Goal: Check status: Check status

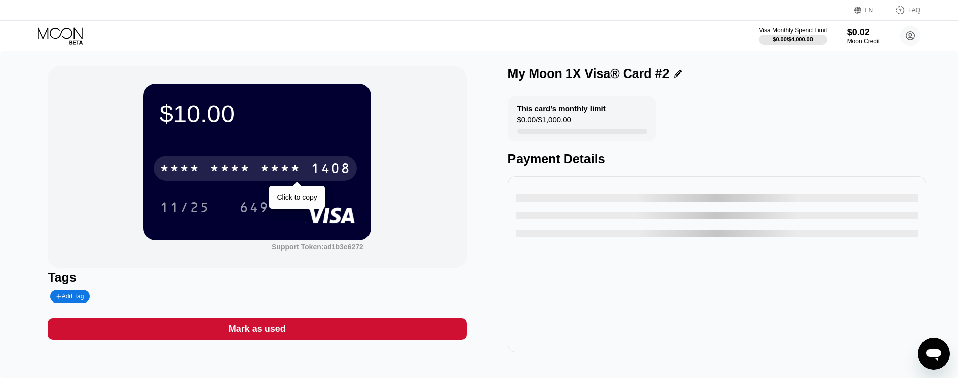
click at [290, 163] on div "* * * *" at bounding box center [280, 170] width 40 height 16
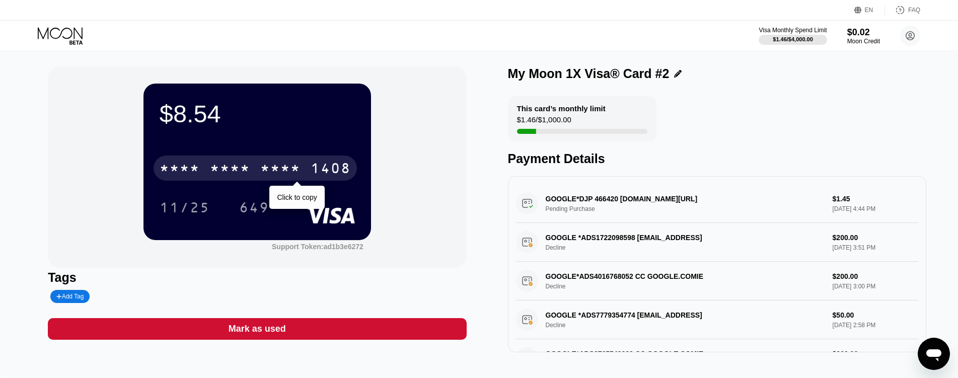
click at [314, 167] on div "1408" at bounding box center [330, 170] width 40 height 16
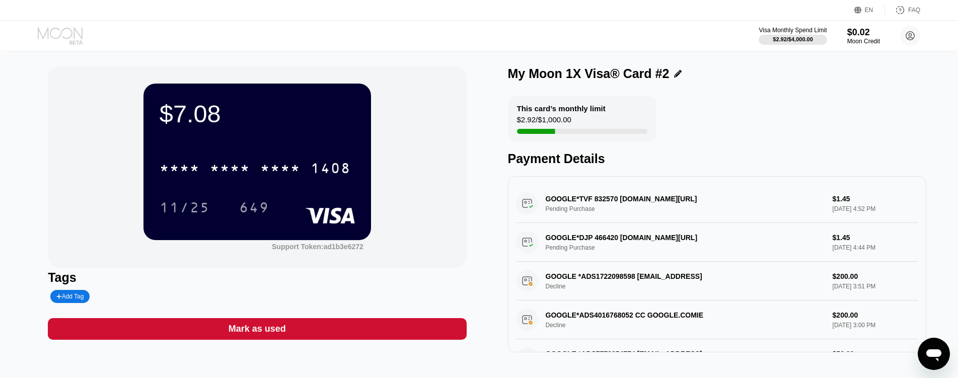
click at [70, 40] on icon at bounding box center [61, 36] width 47 height 18
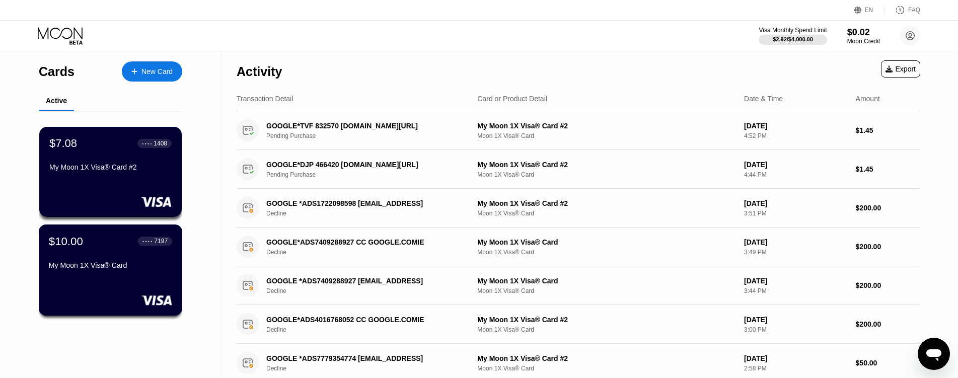
click at [99, 252] on div "$10.00 ● ● ● ● 7197 My Moon 1X Visa® Card" at bounding box center [110, 253] width 123 height 39
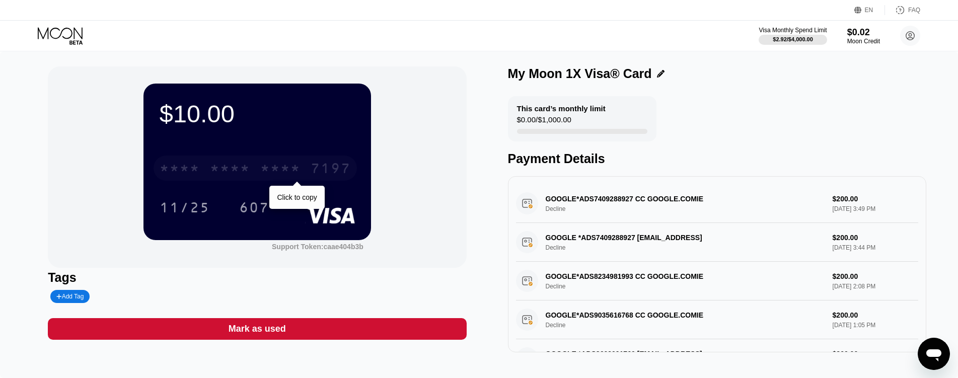
click at [284, 167] on div "* * * *" at bounding box center [280, 170] width 40 height 16
